Goal: Use online tool/utility: Utilize a website feature to perform a specific function

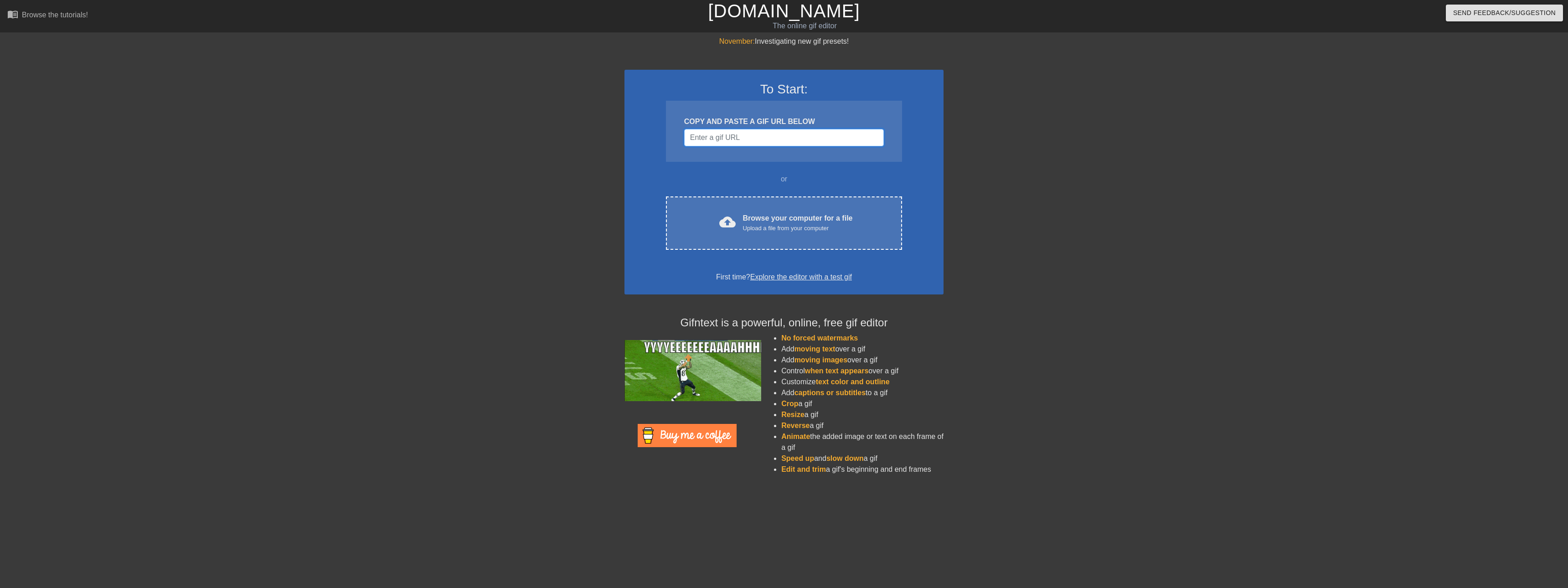
click at [721, 141] on input "Username" at bounding box center [784, 138] width 200 height 17
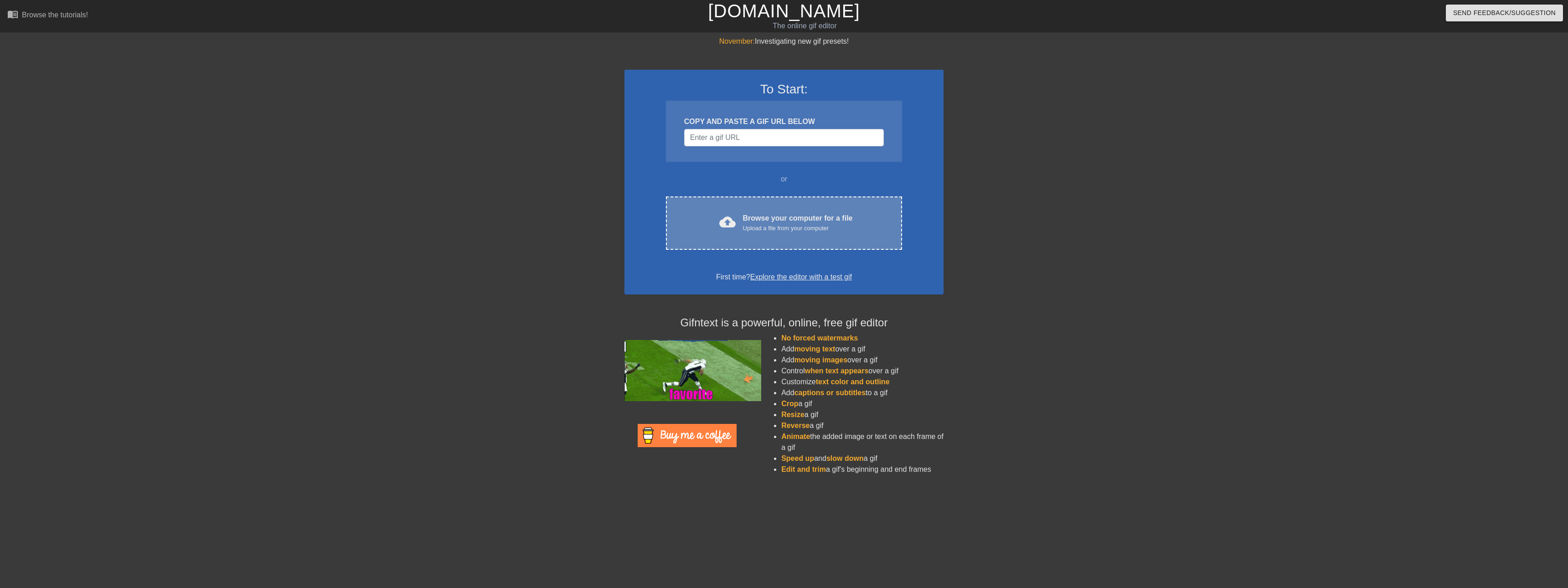
click at [727, 213] on div "cloud_upload Browse your computer for a file Upload a file from your computer" at bounding box center [784, 223] width 198 height 21
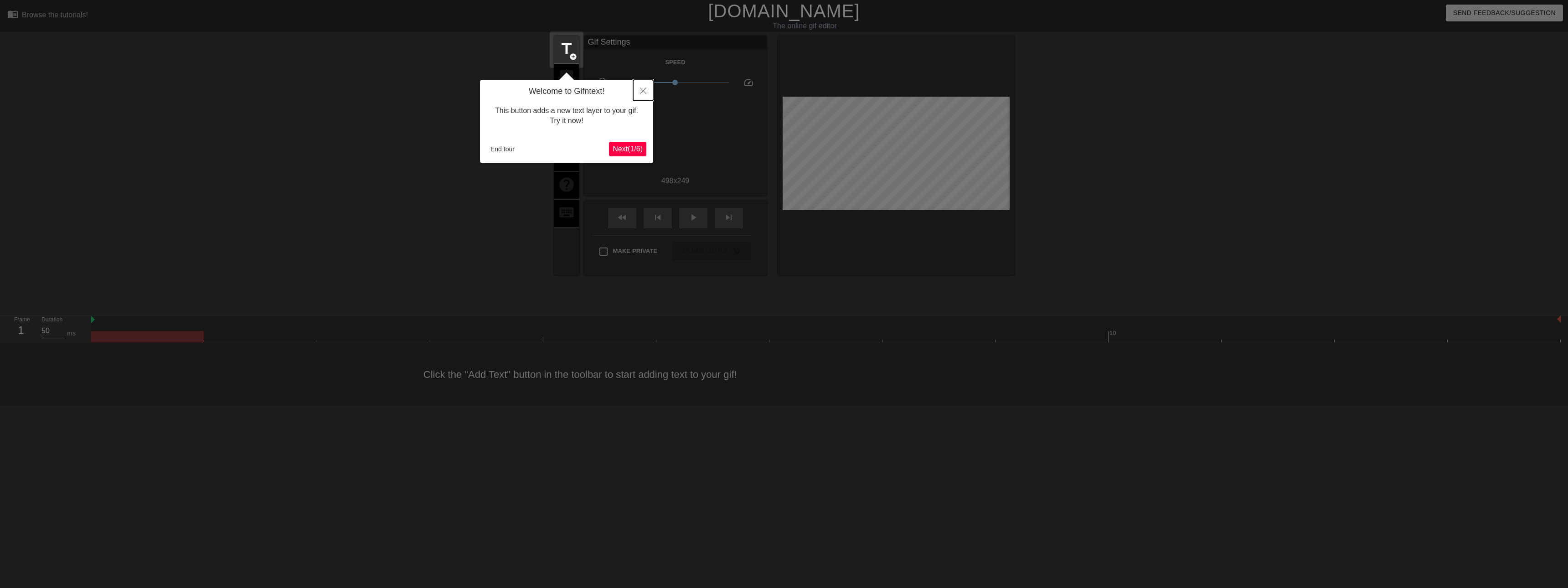
click at [642, 93] on icon "Close" at bounding box center [643, 91] width 6 height 6
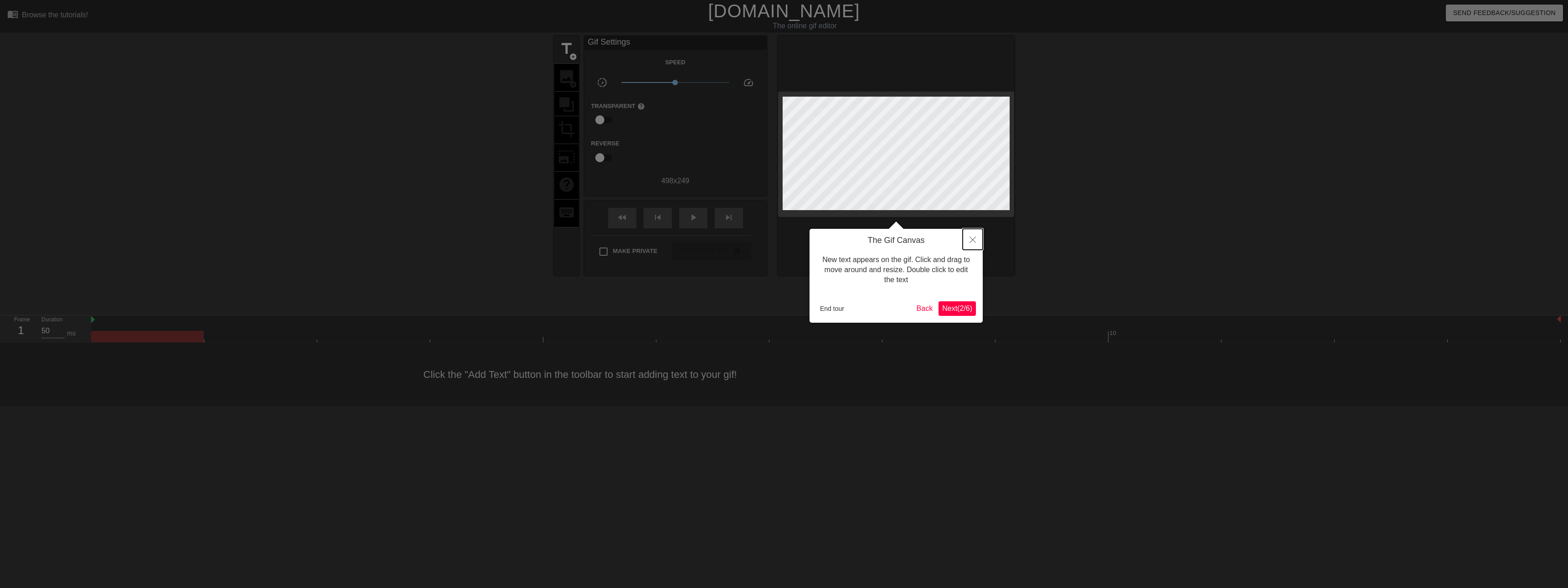
click at [969, 239] on button "Close" at bounding box center [973, 239] width 20 height 21
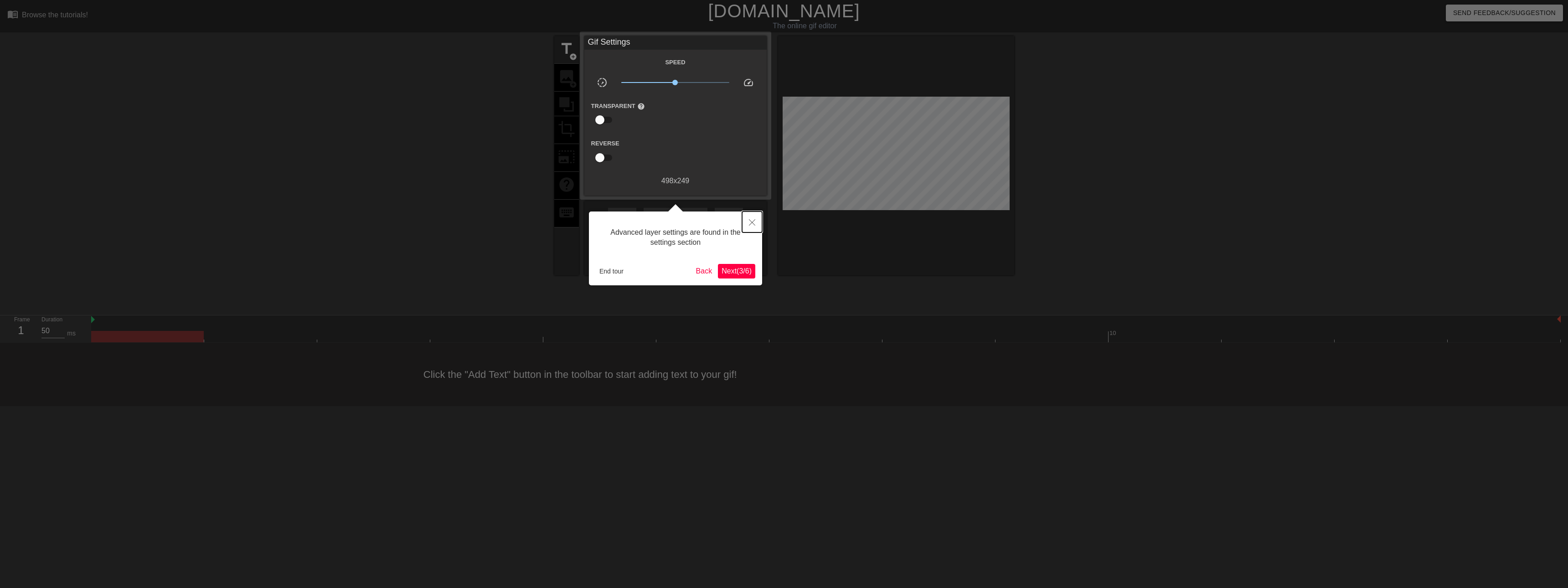
click at [754, 228] on button "Close" at bounding box center [752, 222] width 20 height 21
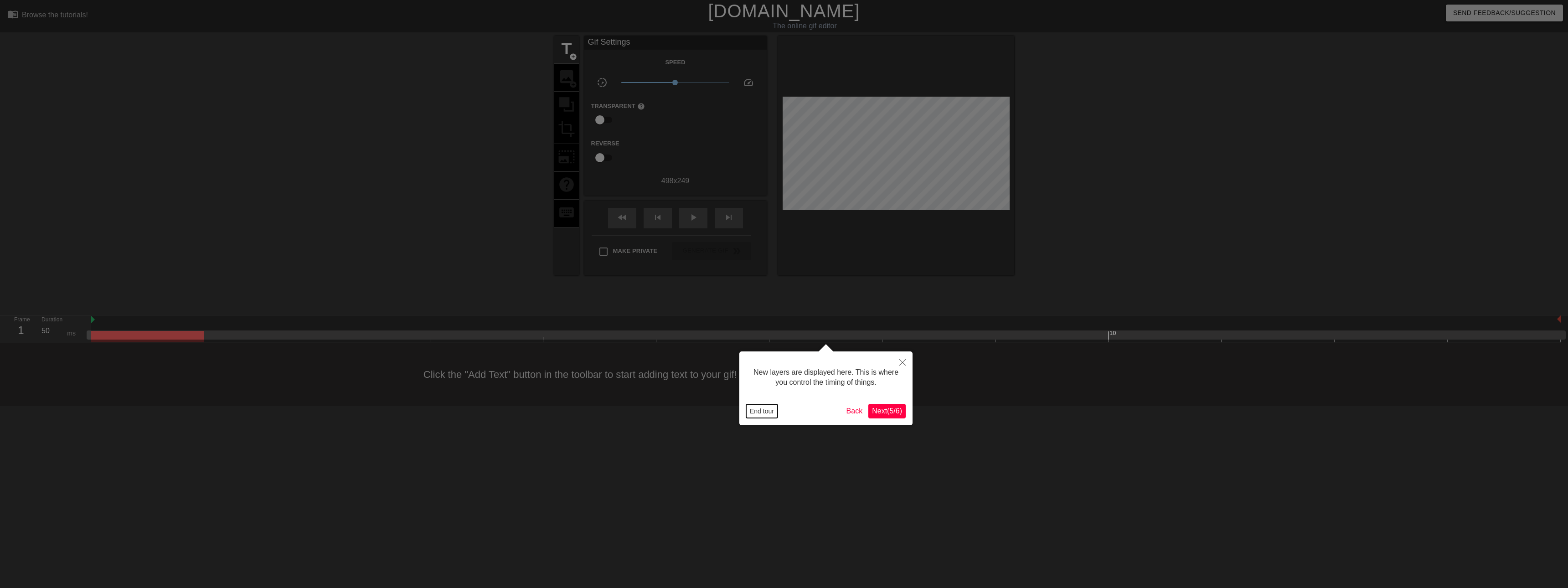
click at [769, 414] on button "End tour" at bounding box center [762, 411] width 32 height 13
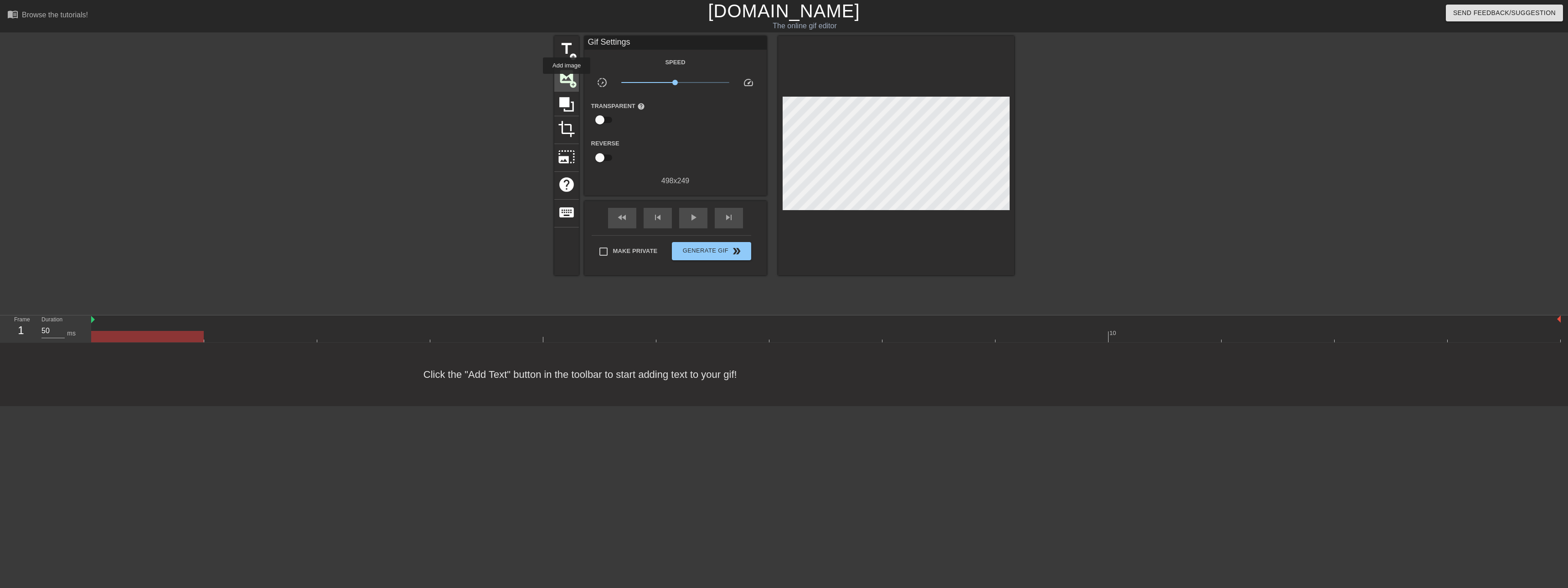
click at [567, 80] on span "image" at bounding box center [567, 77] width 17 height 17
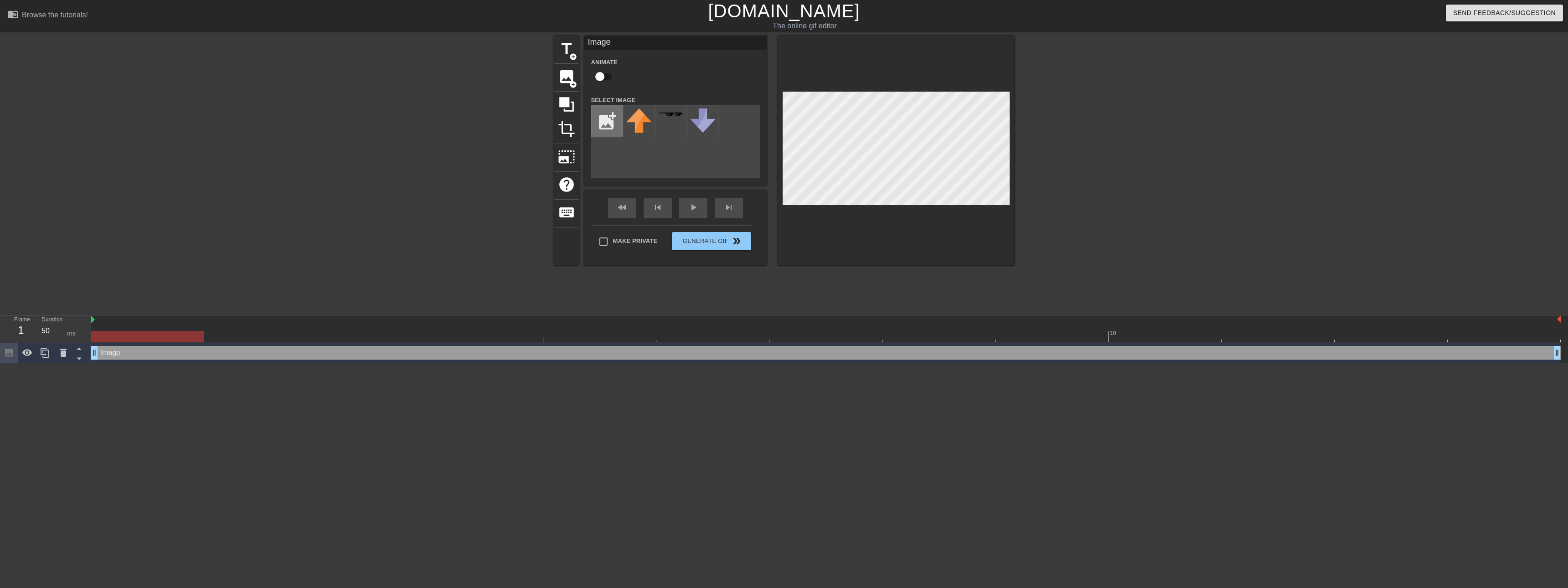
click at [603, 121] on input "file" at bounding box center [607, 121] width 31 height 31
click at [601, 126] on input "file" at bounding box center [607, 121] width 31 height 31
type input "C:\fakepath\nick leader.png"
click at [635, 126] on img at bounding box center [639, 119] width 26 height 23
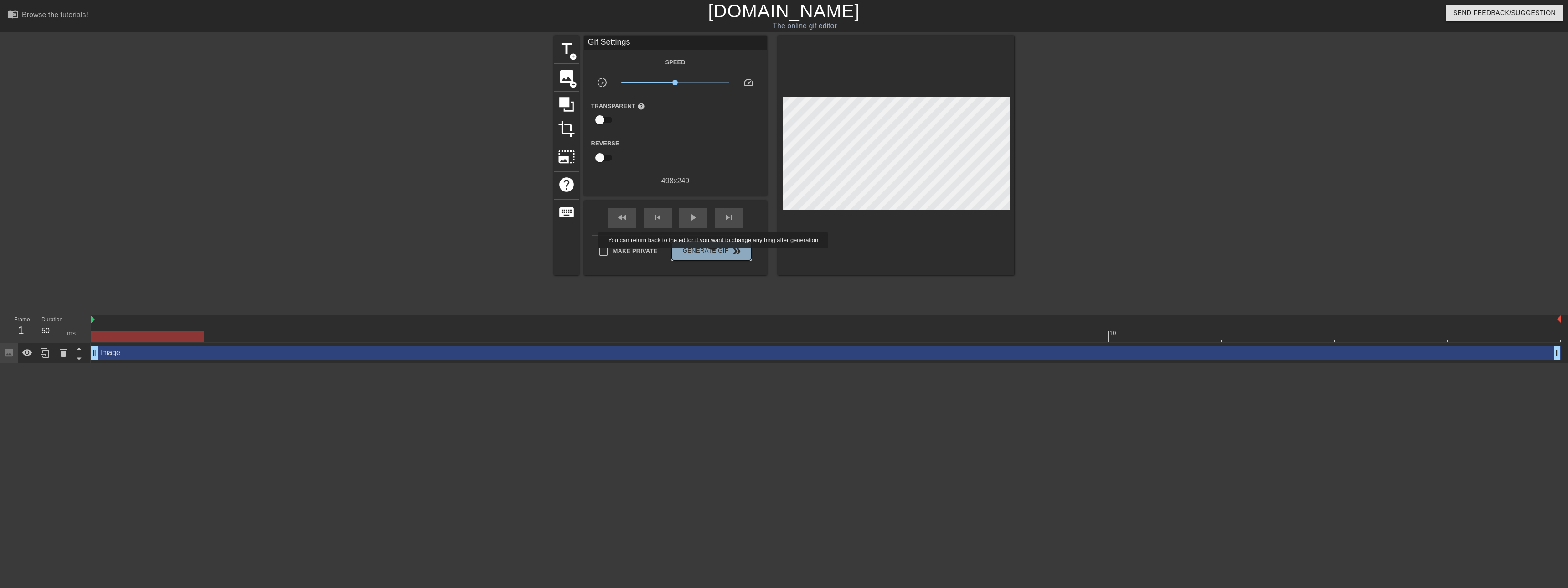
click at [714, 255] on span "Generate Gif double_arrow" at bounding box center [712, 251] width 72 height 11
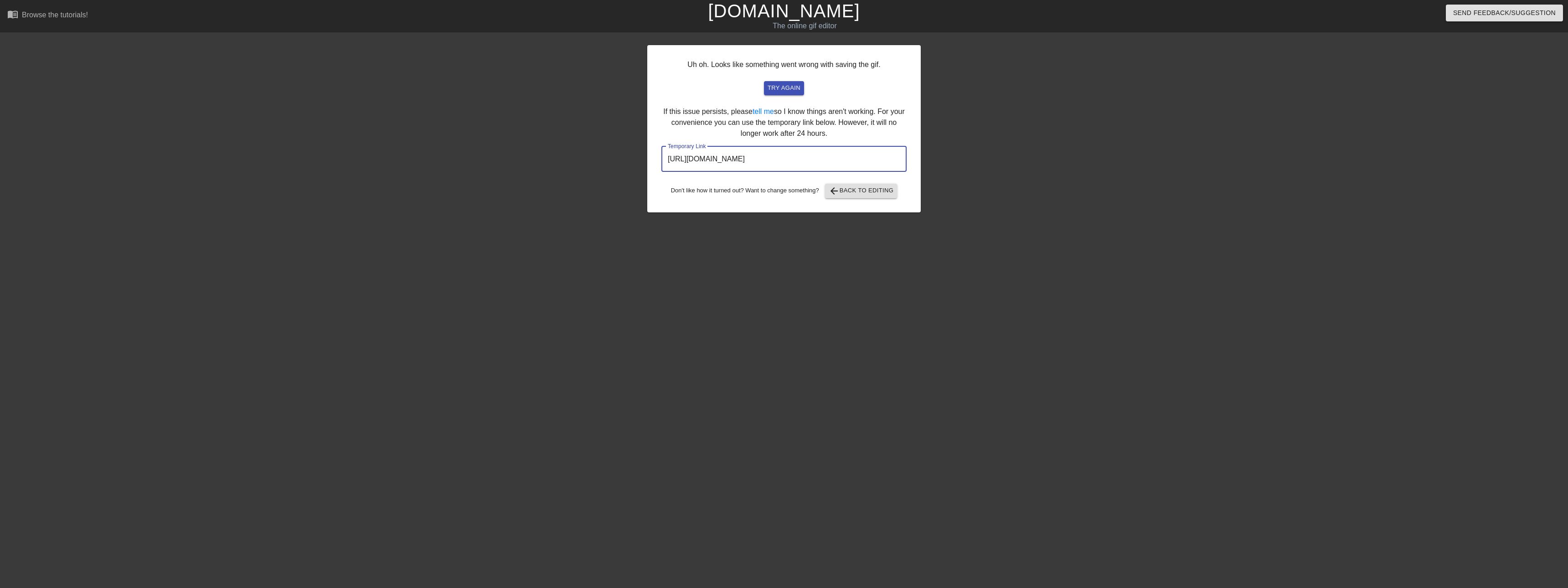
click at [789, 159] on input "[URL][DOMAIN_NAME]" at bounding box center [784, 159] width 245 height 26
click at [850, 188] on span "arrow_back Back to Editing" at bounding box center [861, 191] width 65 height 11
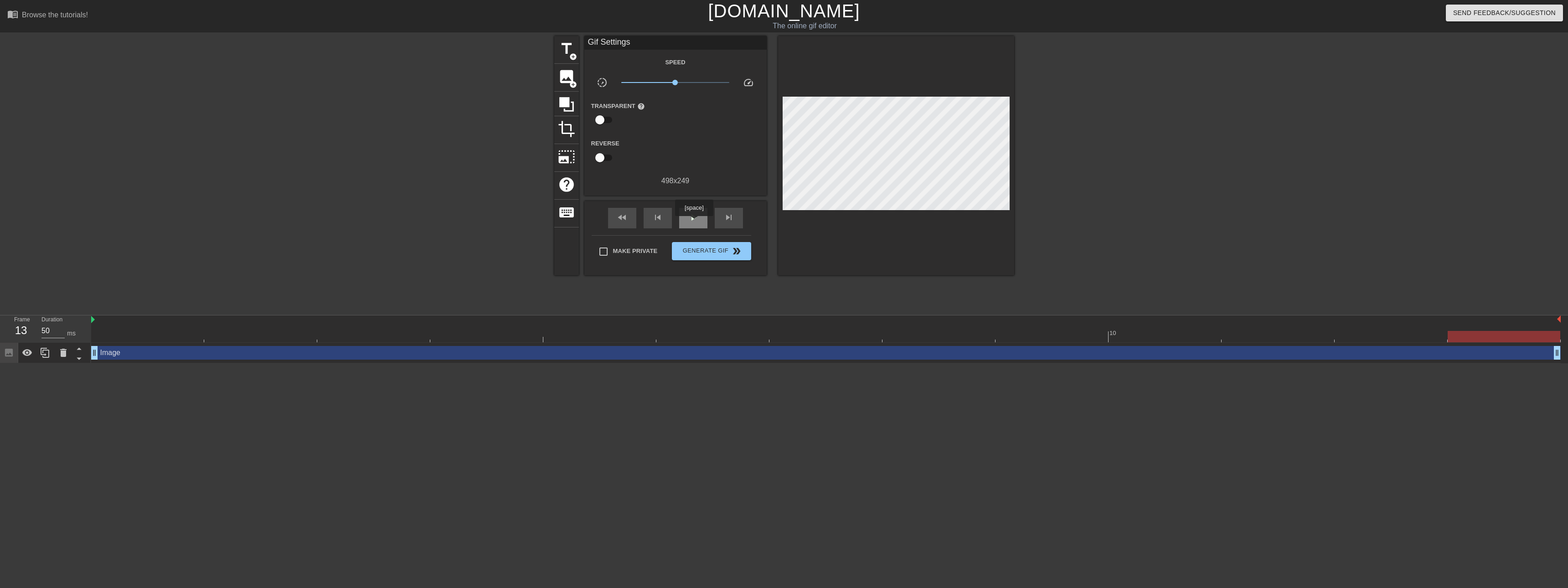
click at [694, 222] on div "play_arrow" at bounding box center [693, 218] width 28 height 21
click at [694, 222] on span "pause" at bounding box center [693, 217] width 11 height 11
click at [614, 251] on span "Make Private" at bounding box center [635, 251] width 44 height 9
click at [613, 251] on input "Make Private" at bounding box center [603, 251] width 19 height 19
checkbox input "true"
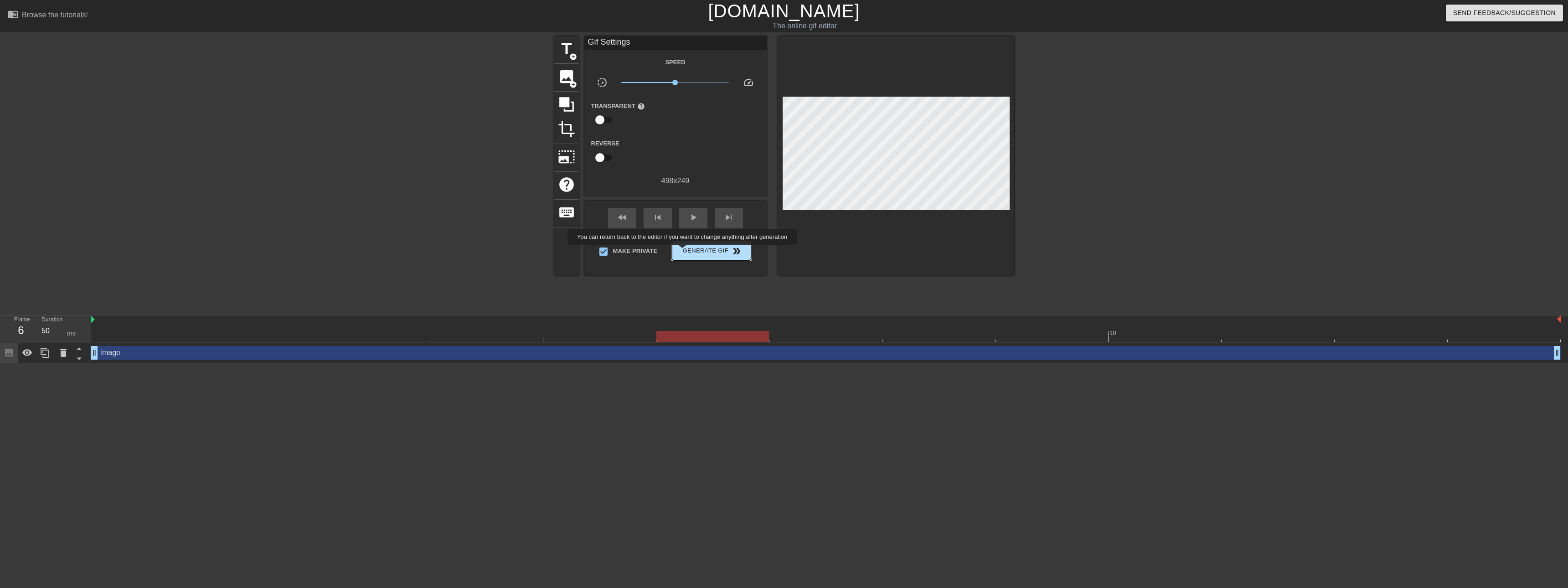
click at [684, 251] on span "Generate Gif double_arrow" at bounding box center [712, 251] width 72 height 11
